Goal: Communication & Community: Connect with others

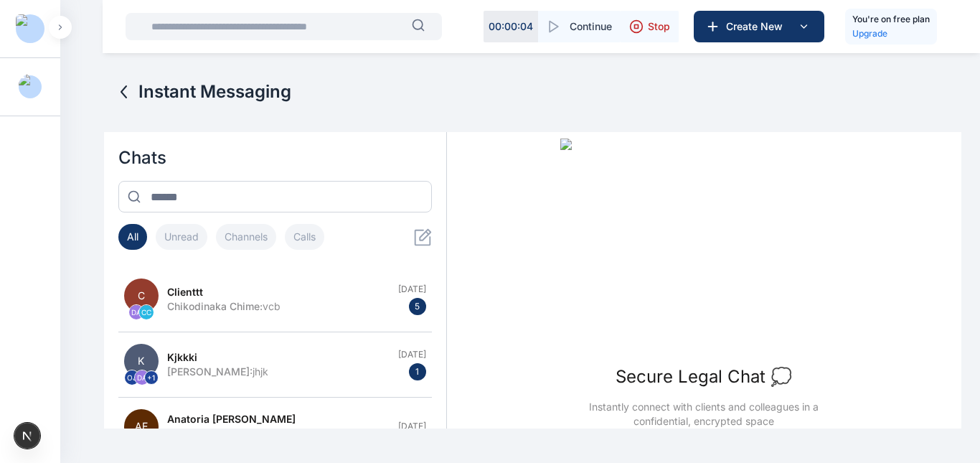
click at [636, 22] on icon at bounding box center [636, 26] width 14 height 14
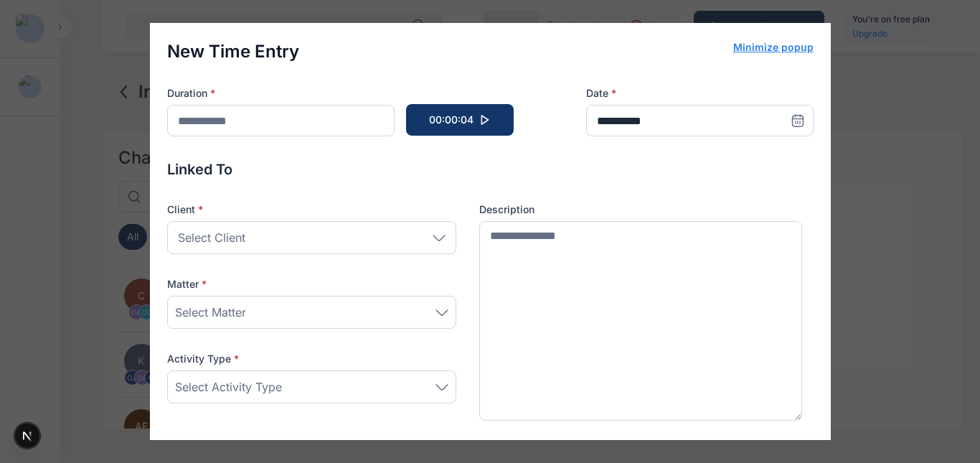
type input "******"
click at [871, 72] on div "**********" at bounding box center [490, 231] width 980 height 463
click at [782, 46] on button "Minimize popup" at bounding box center [773, 47] width 80 height 14
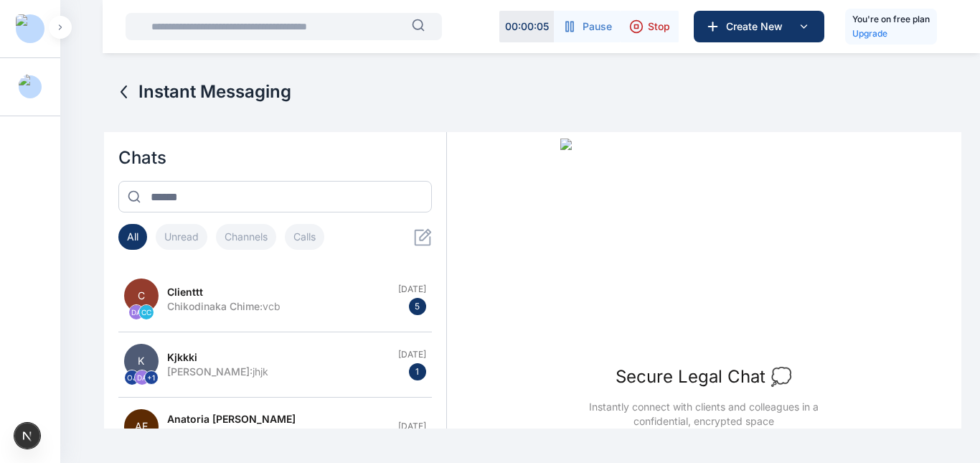
scroll to position [52, 0]
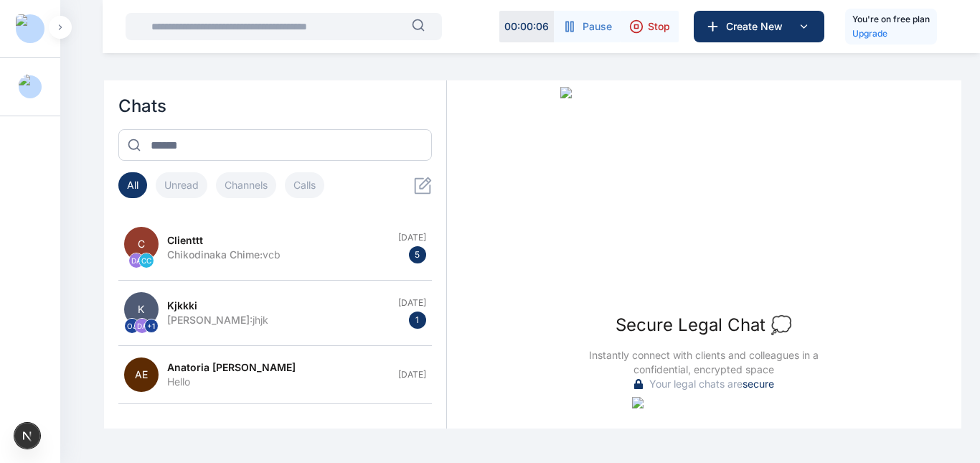
click at [580, 19] on button "Pause" at bounding box center [587, 27] width 67 height 32
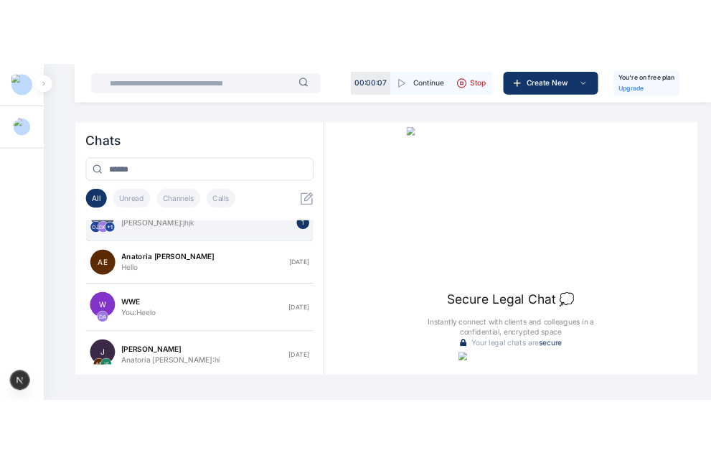
scroll to position [0, 0]
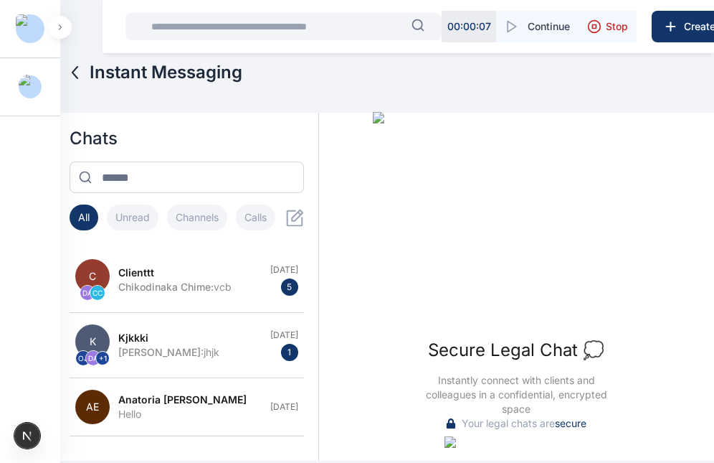
click at [62, 23] on button "button" at bounding box center [60, 27] width 23 height 23
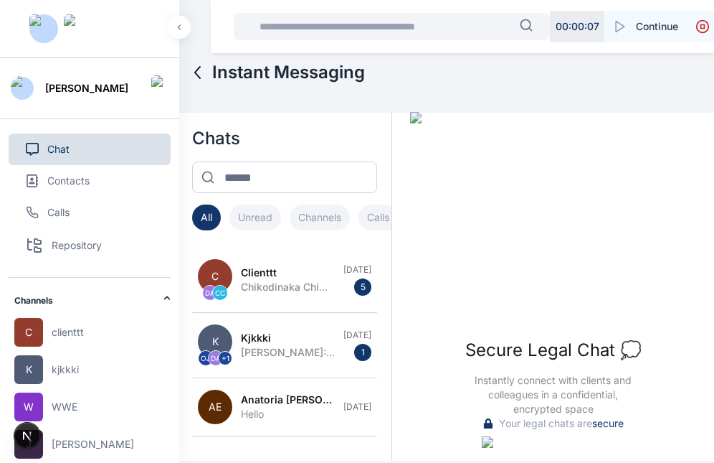
click at [178, 26] on icon "button" at bounding box center [179, 27] width 4 height 6
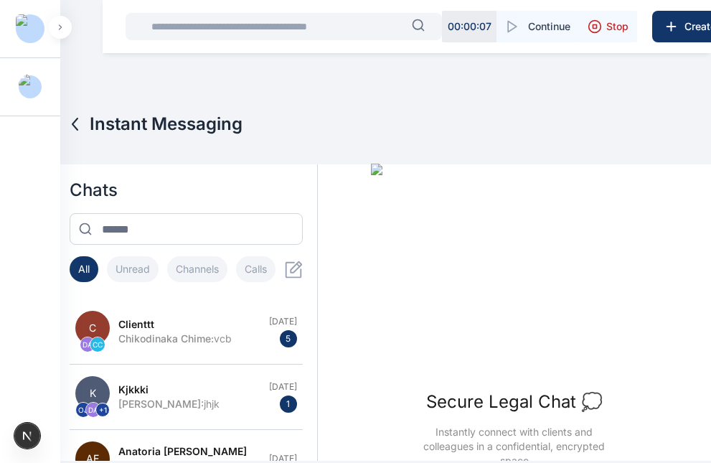
scroll to position [52, 0]
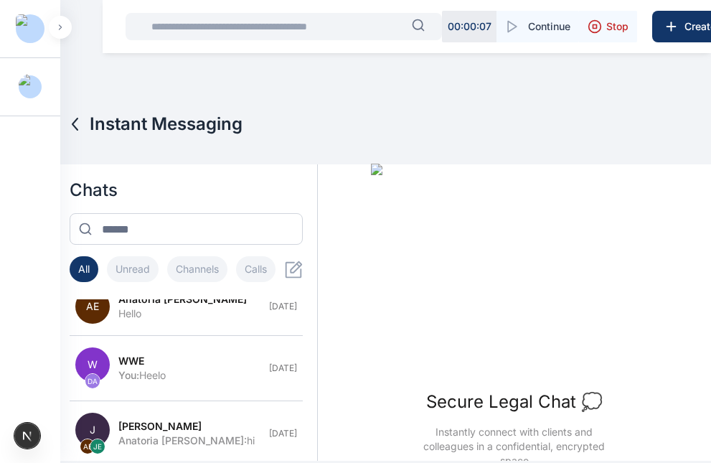
scroll to position [153, 0]
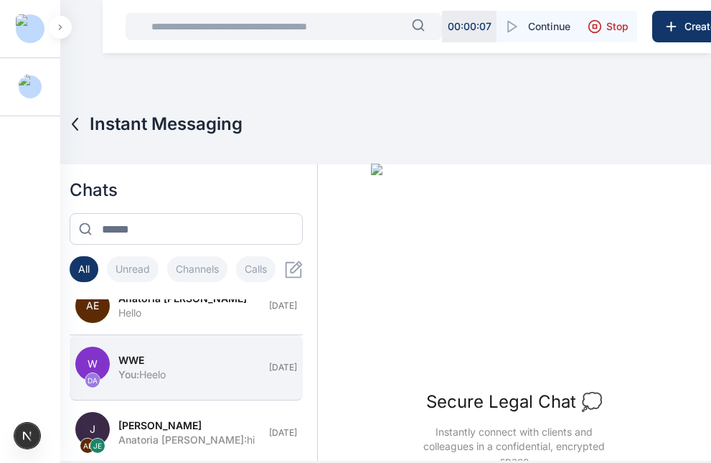
click at [189, 360] on div "WWE" at bounding box center [188, 360] width 141 height 14
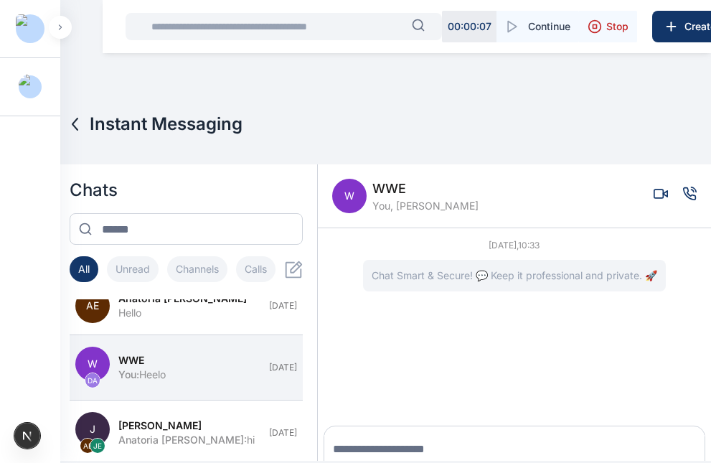
click at [682, 197] on icon "Voice call" at bounding box center [689, 193] width 14 height 14
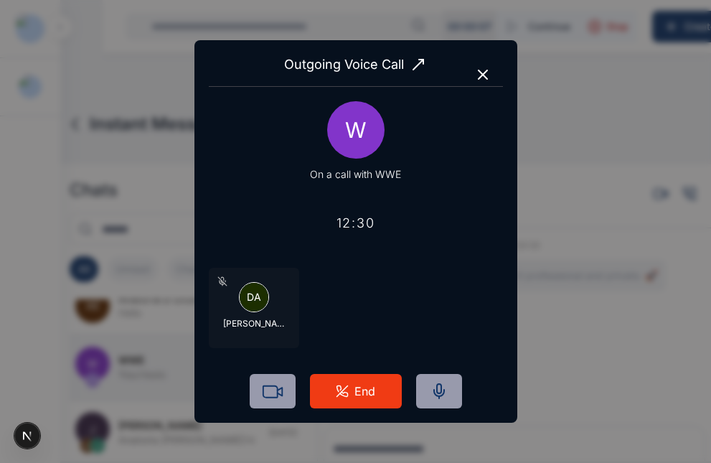
click at [486, 71] on icon "button" at bounding box center [482, 74] width 9 height 9
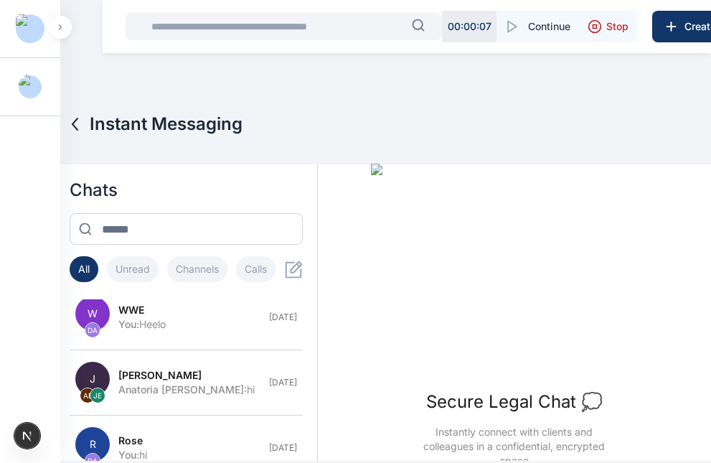
scroll to position [204, 0]
click at [269, 321] on span "[DATE]" at bounding box center [283, 316] width 28 height 11
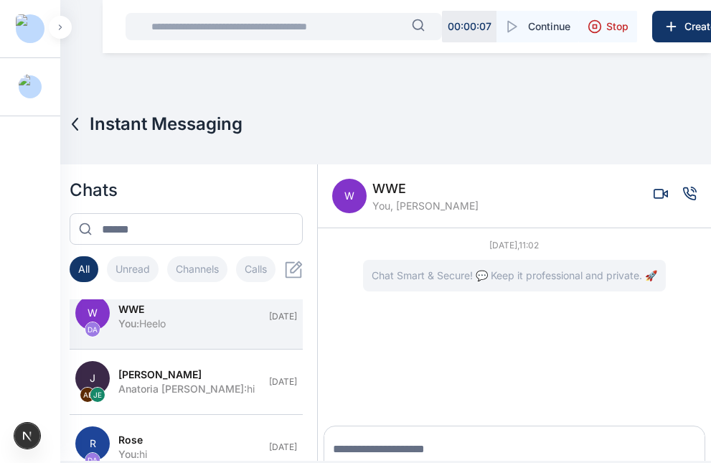
click at [684, 195] on icon "Voice call" at bounding box center [690, 193] width 12 height 12
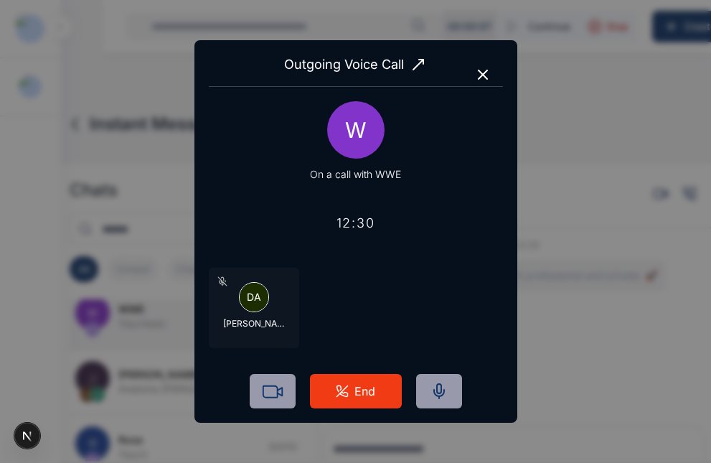
click at [489, 71] on icon "button" at bounding box center [482, 74] width 17 height 17
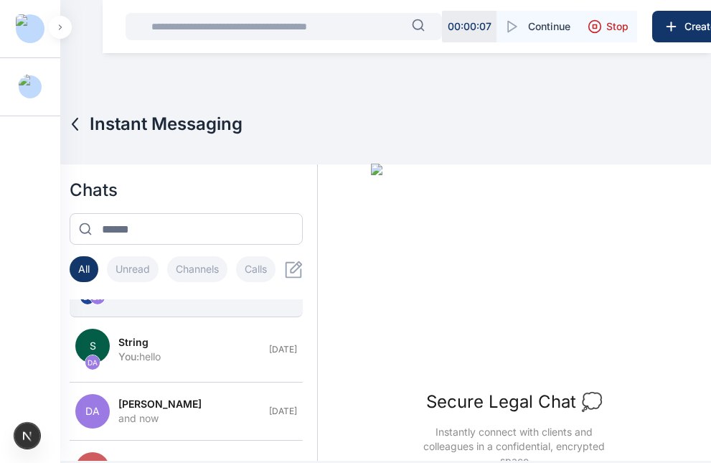
scroll to position [563, 0]
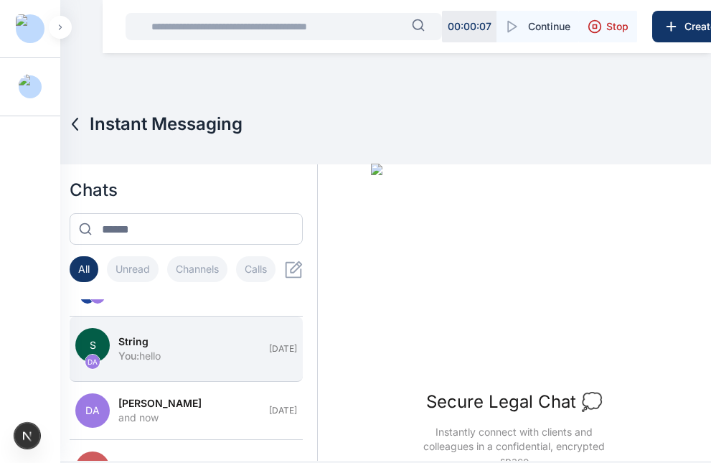
click at [154, 352] on div "You : hello" at bounding box center [188, 356] width 141 height 14
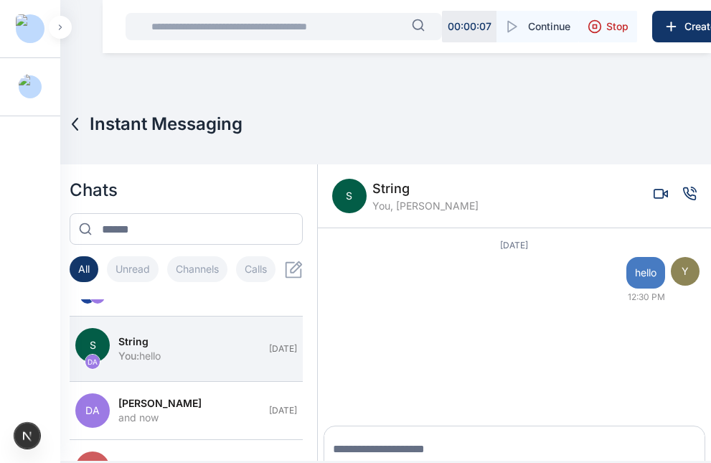
scroll to position [21, 0]
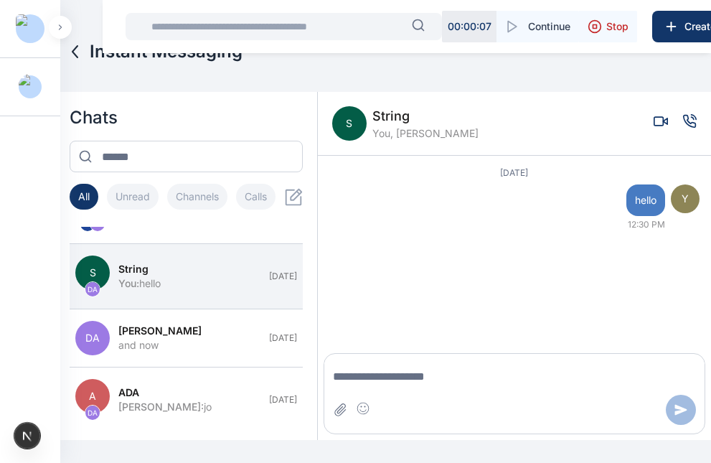
click at [682, 121] on icon "Voice call" at bounding box center [689, 121] width 14 height 14
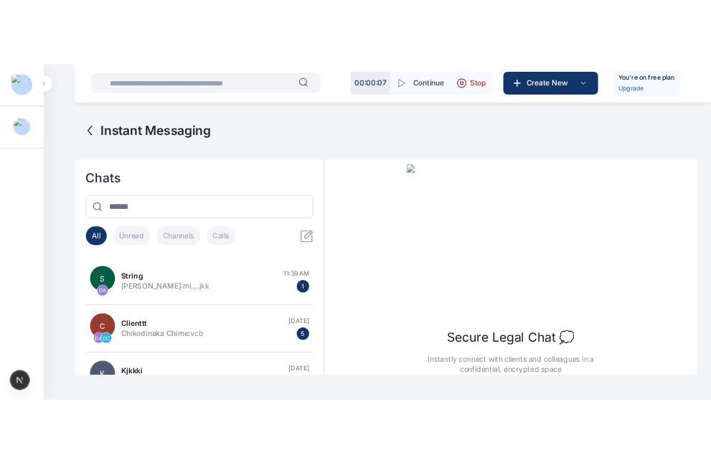
scroll to position [52, 0]
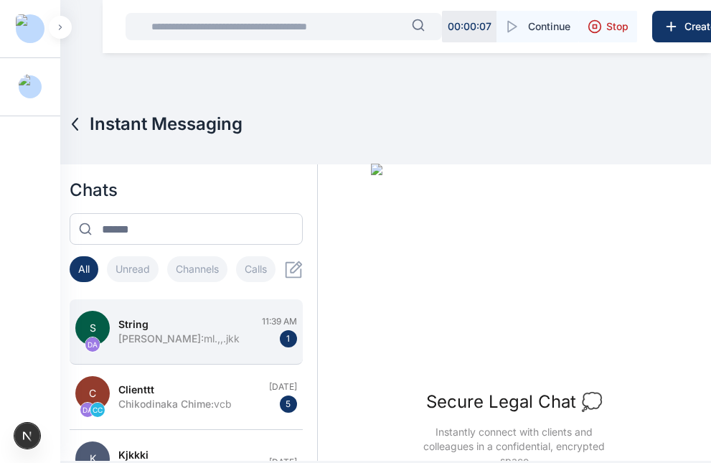
click at [232, 326] on div "string" at bounding box center [185, 324] width 134 height 14
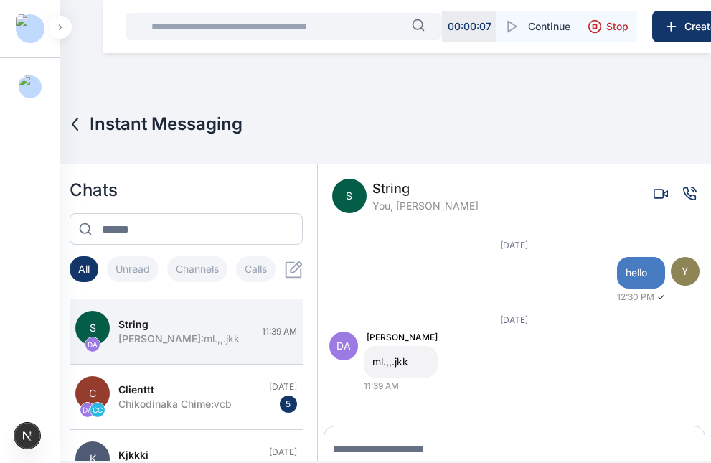
scroll to position [21, 0]
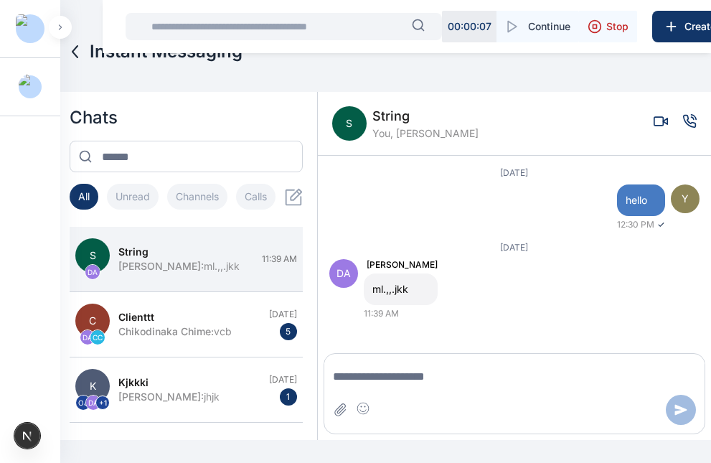
click at [682, 119] on icon "Voice call" at bounding box center [689, 121] width 14 height 14
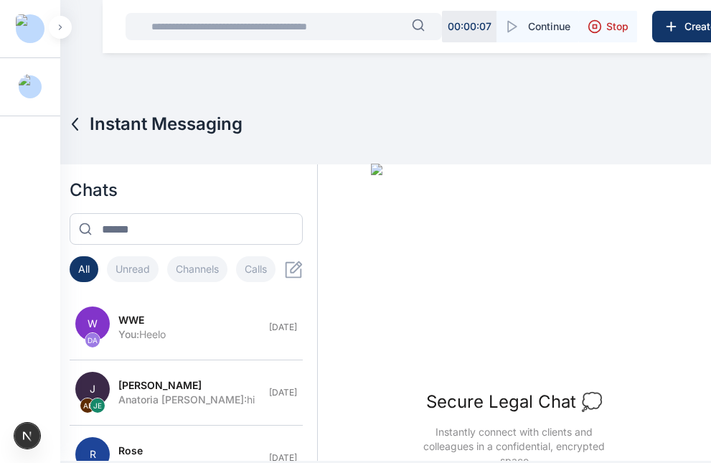
scroll to position [256, 0]
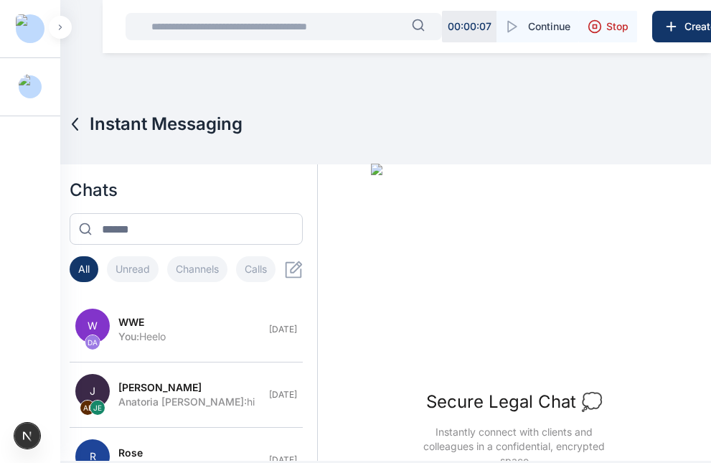
click at [232, 365] on button "J AE JE joo Anatoria Eddie : hi May 26" at bounding box center [186, 394] width 232 height 65
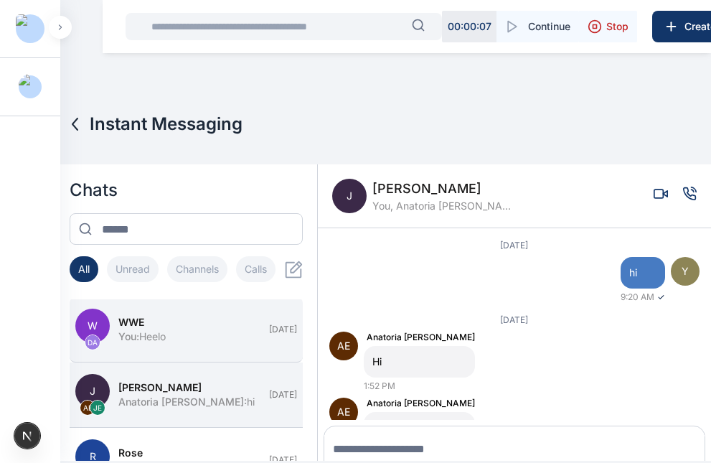
scroll to position [21, 0]
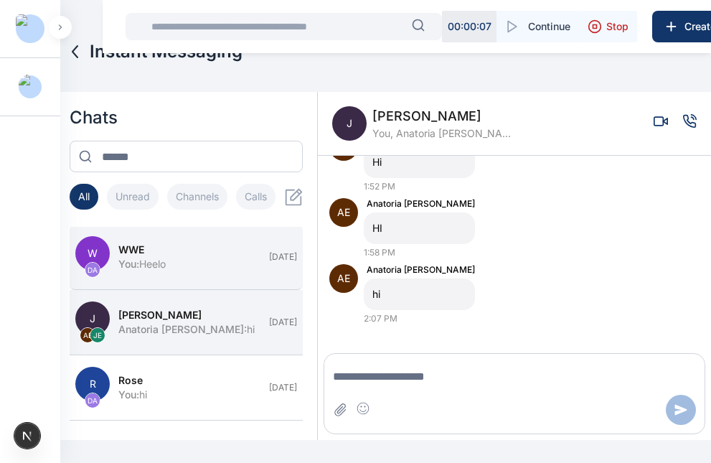
click at [231, 343] on button "J AE JE joo Anatoria Eddie : hi May 26" at bounding box center [186, 322] width 232 height 65
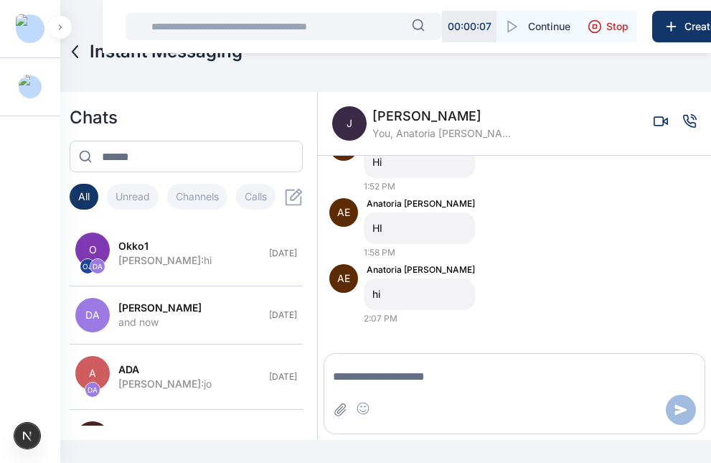
scroll to position [587, 0]
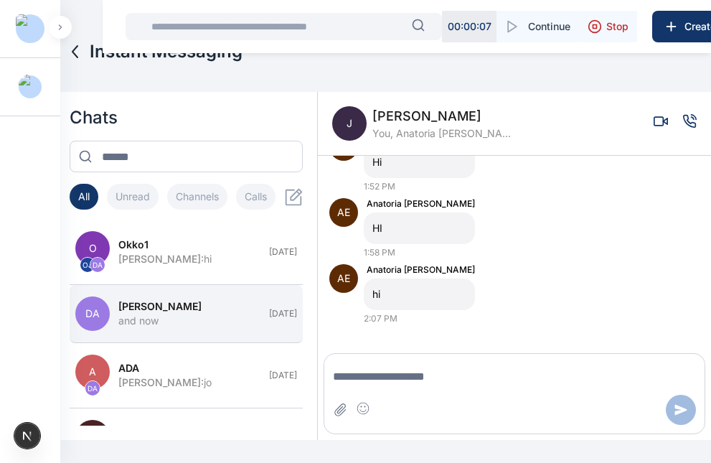
click at [197, 321] on div "and now" at bounding box center [188, 320] width 141 height 14
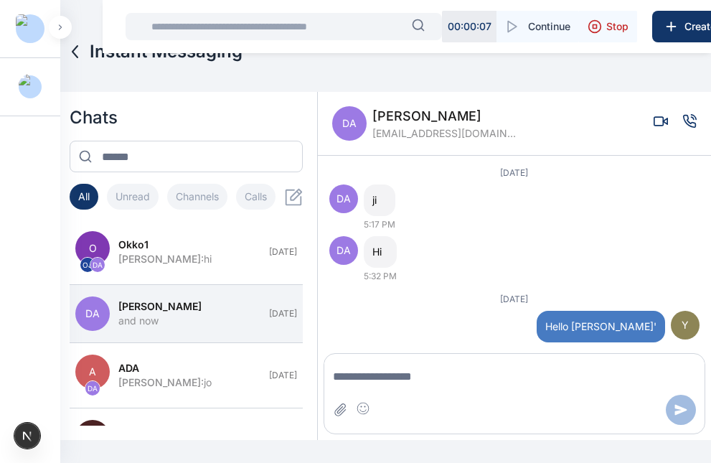
scroll to position [2171, 0]
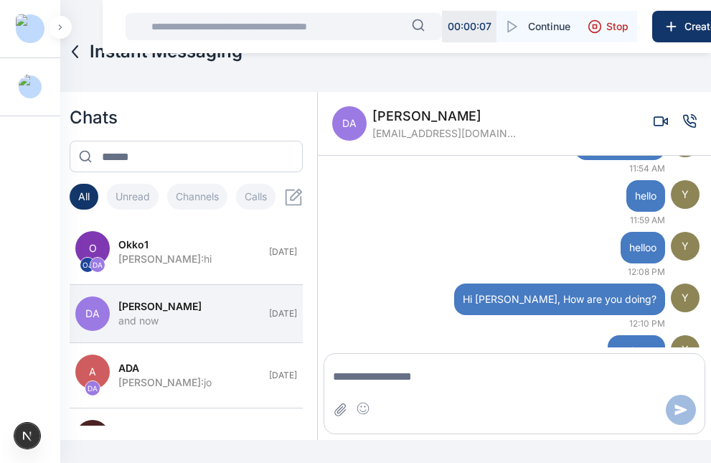
click at [682, 126] on icon "Voice call" at bounding box center [689, 121] width 14 height 14
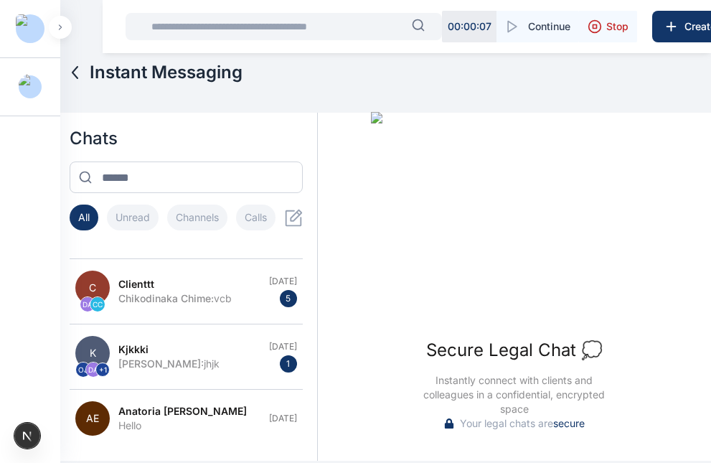
scroll to position [55, 0]
click at [291, 221] on icon at bounding box center [294, 218] width 18 height 18
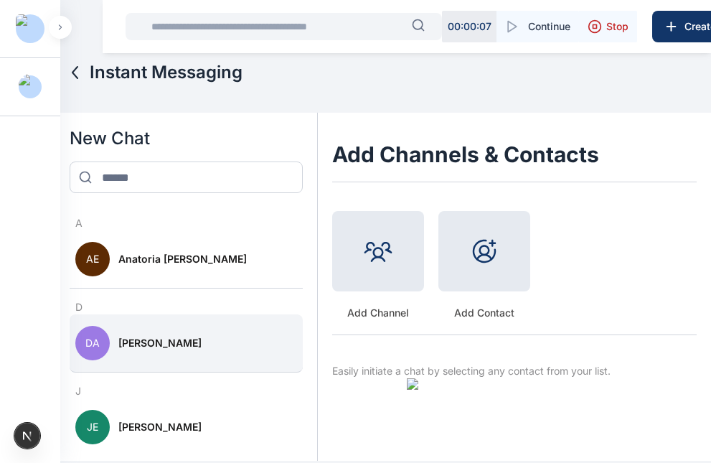
click at [183, 330] on button "DA Daniel Adekoya" at bounding box center [186, 343] width 232 height 58
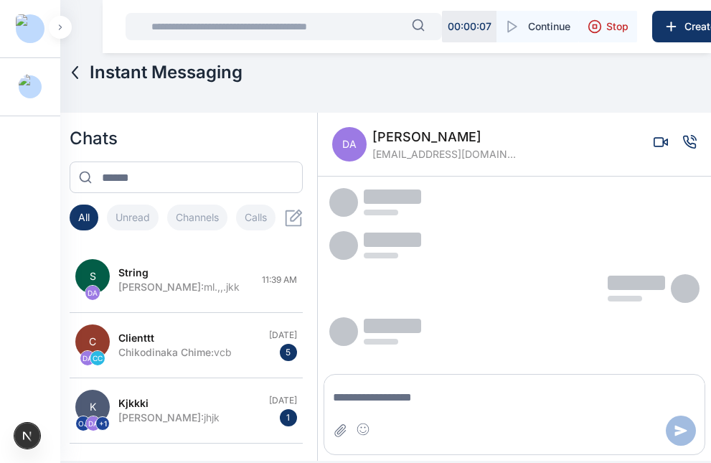
scroll to position [21, 0]
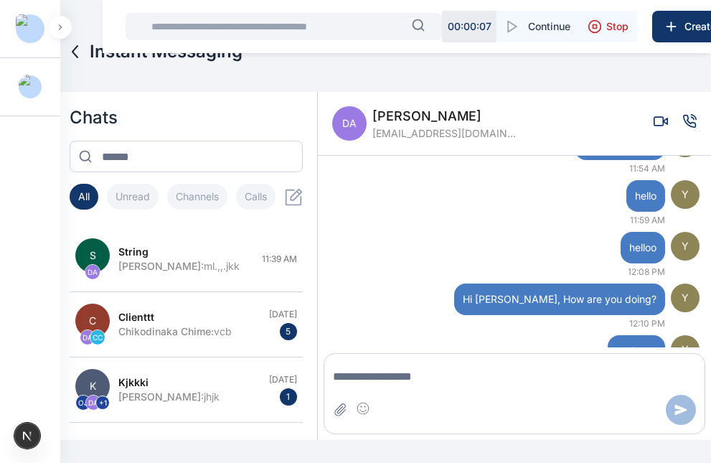
click at [684, 122] on icon "Voice call" at bounding box center [689, 121] width 14 height 14
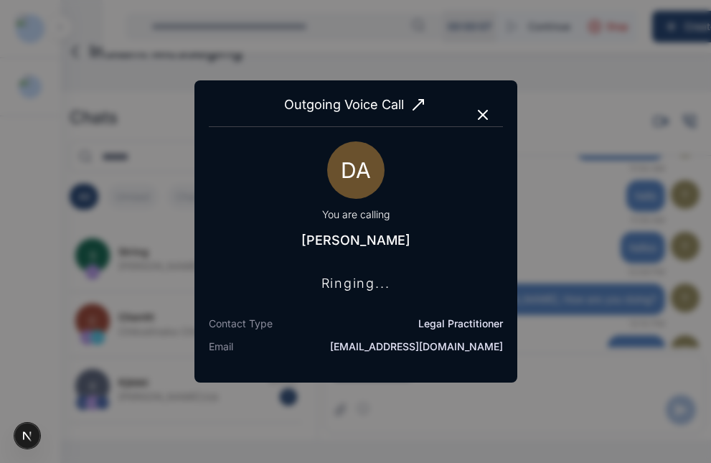
click at [485, 110] on icon "button" at bounding box center [482, 114] width 17 height 17
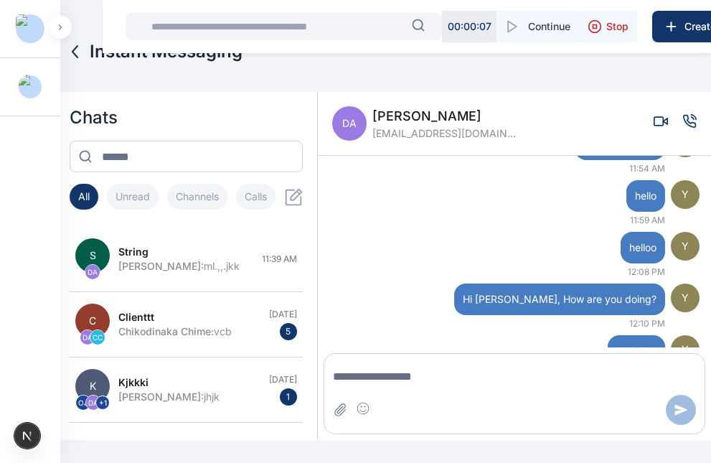
click at [687, 120] on div "DA Daniel Adekoya adekoyadaniel53@gmail.com" at bounding box center [514, 124] width 393 height 64
click at [684, 123] on icon "Voice call" at bounding box center [690, 121] width 12 height 12
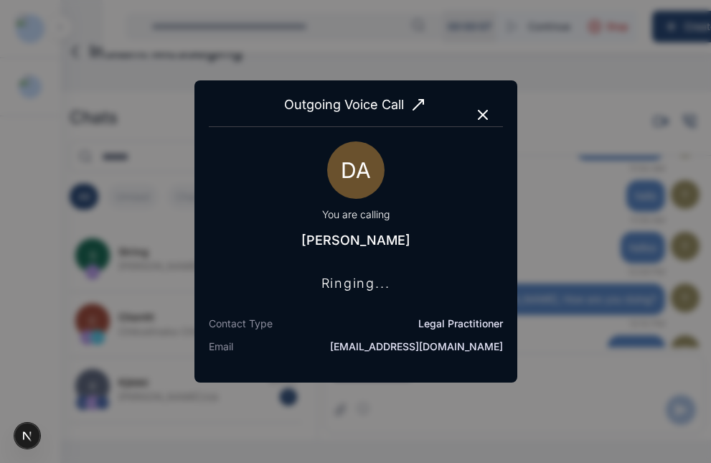
click at [478, 124] on button "button" at bounding box center [482, 114] width 23 height 23
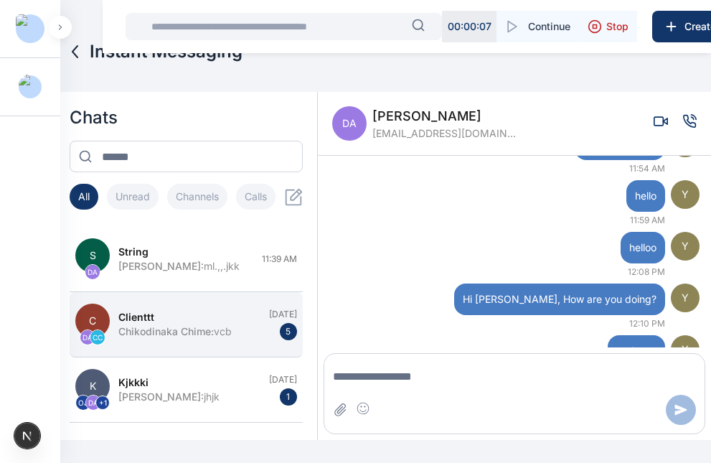
click at [192, 321] on div "clienttt" at bounding box center [188, 317] width 141 height 14
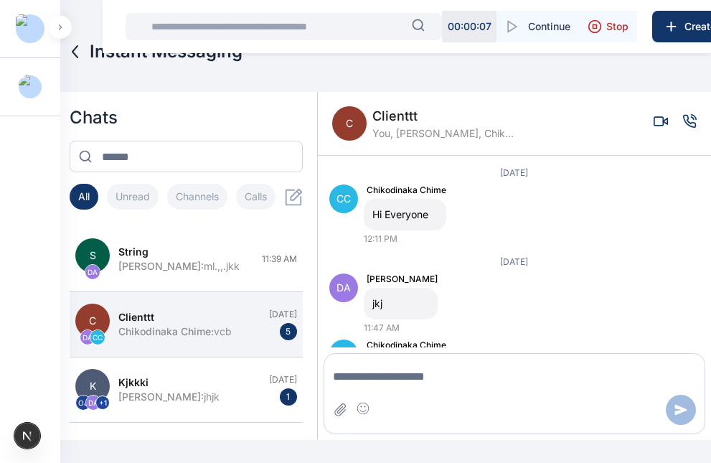
scroll to position [207, 0]
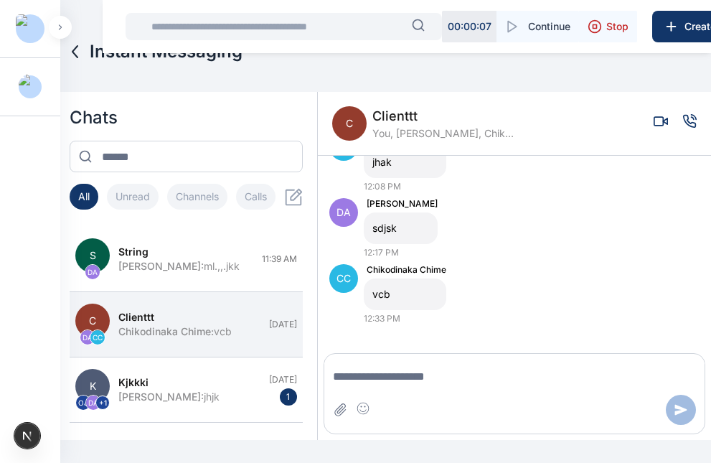
click at [682, 128] on icon "Voice call" at bounding box center [689, 121] width 14 height 14
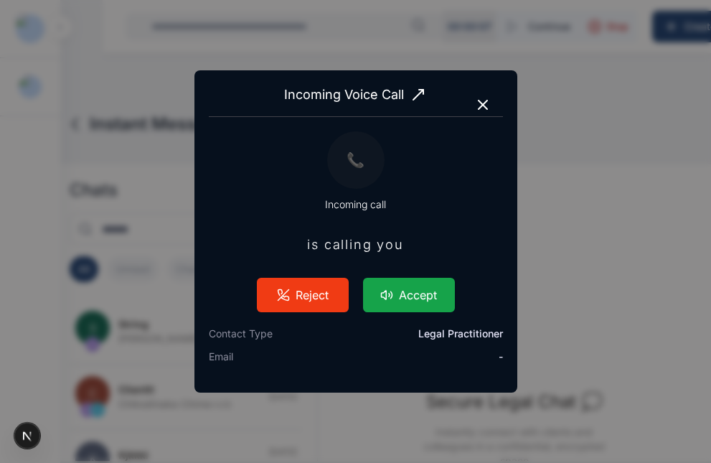
click at [397, 301] on button "Accept" at bounding box center [409, 295] width 92 height 34
